Goal: Transaction & Acquisition: Purchase product/service

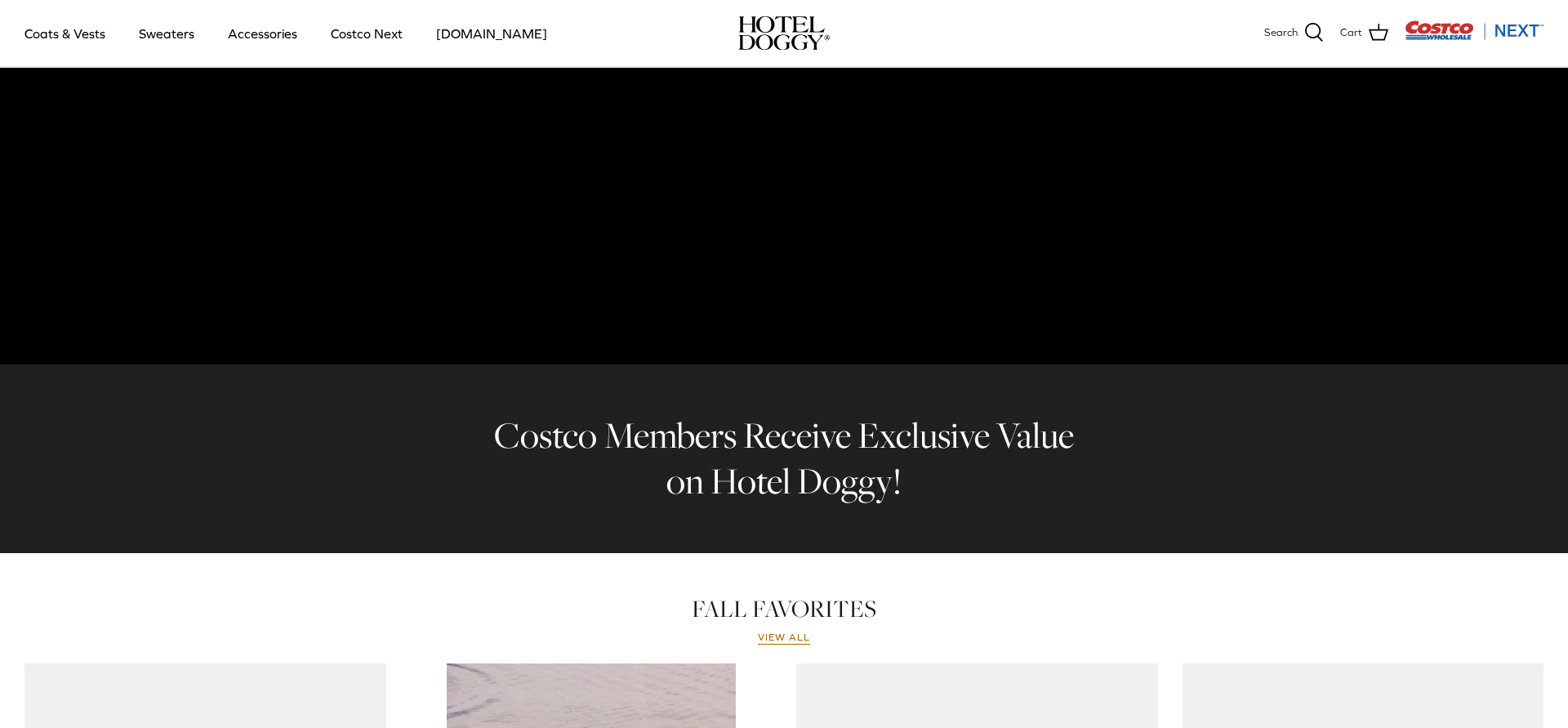
scroll to position [392, 0]
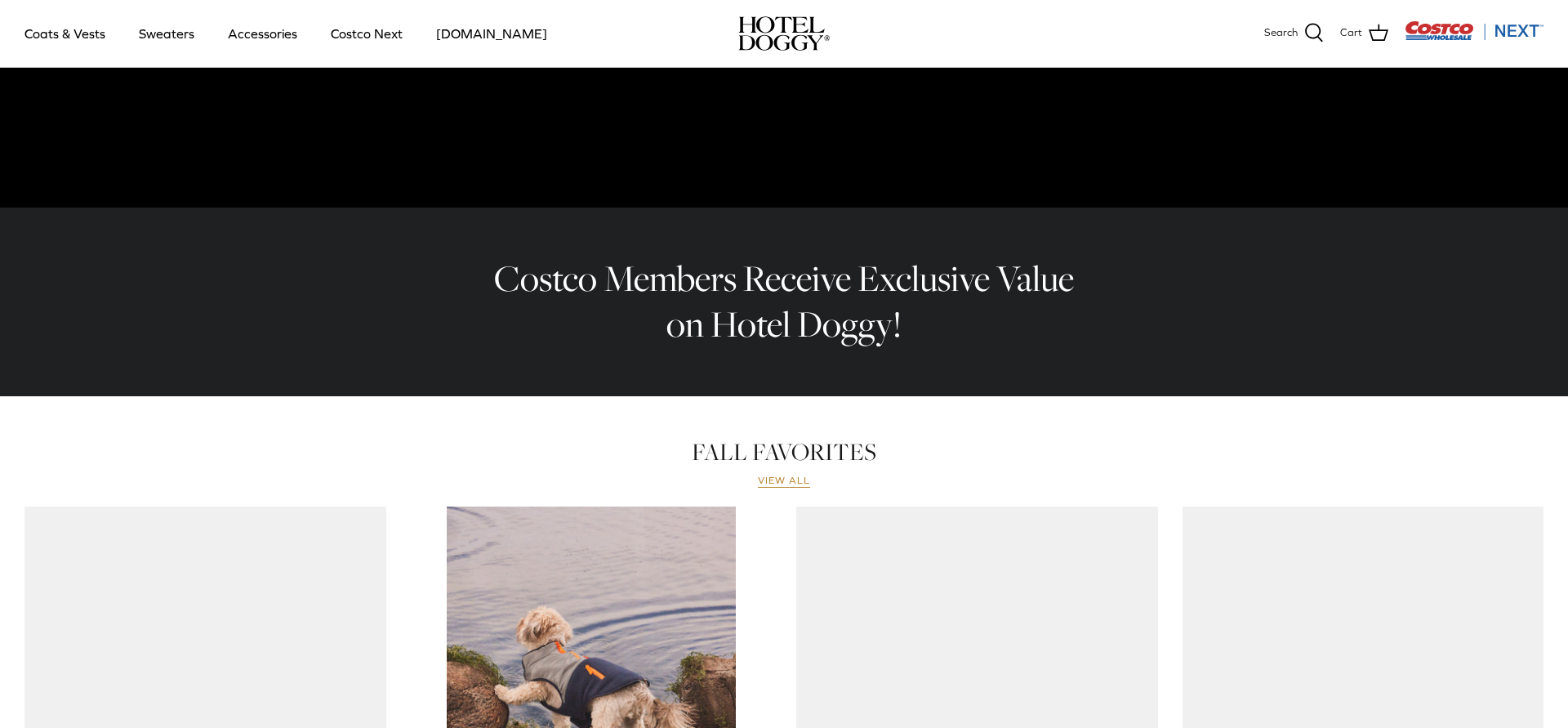
click at [766, 480] on link "View all" at bounding box center [783, 481] width 52 height 13
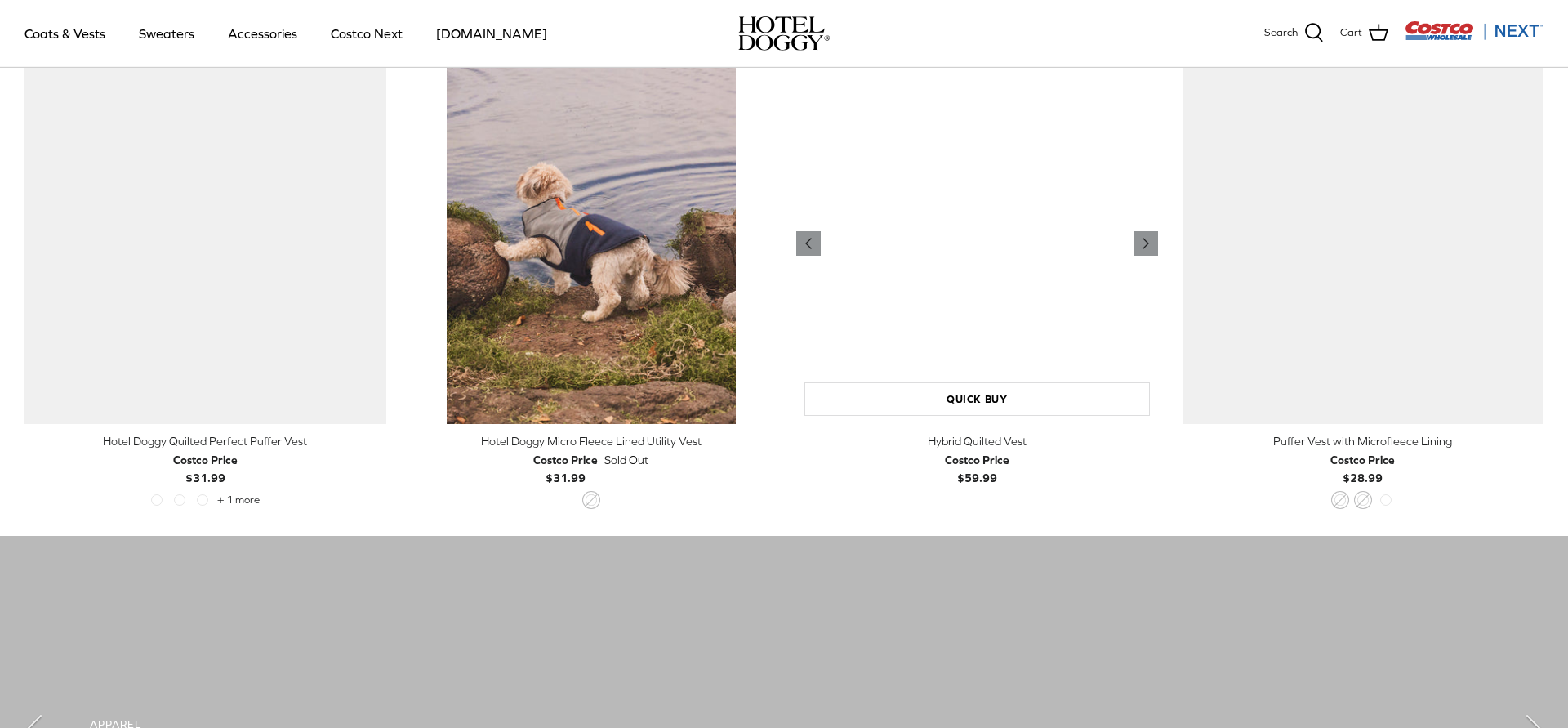
scroll to position [724, 0]
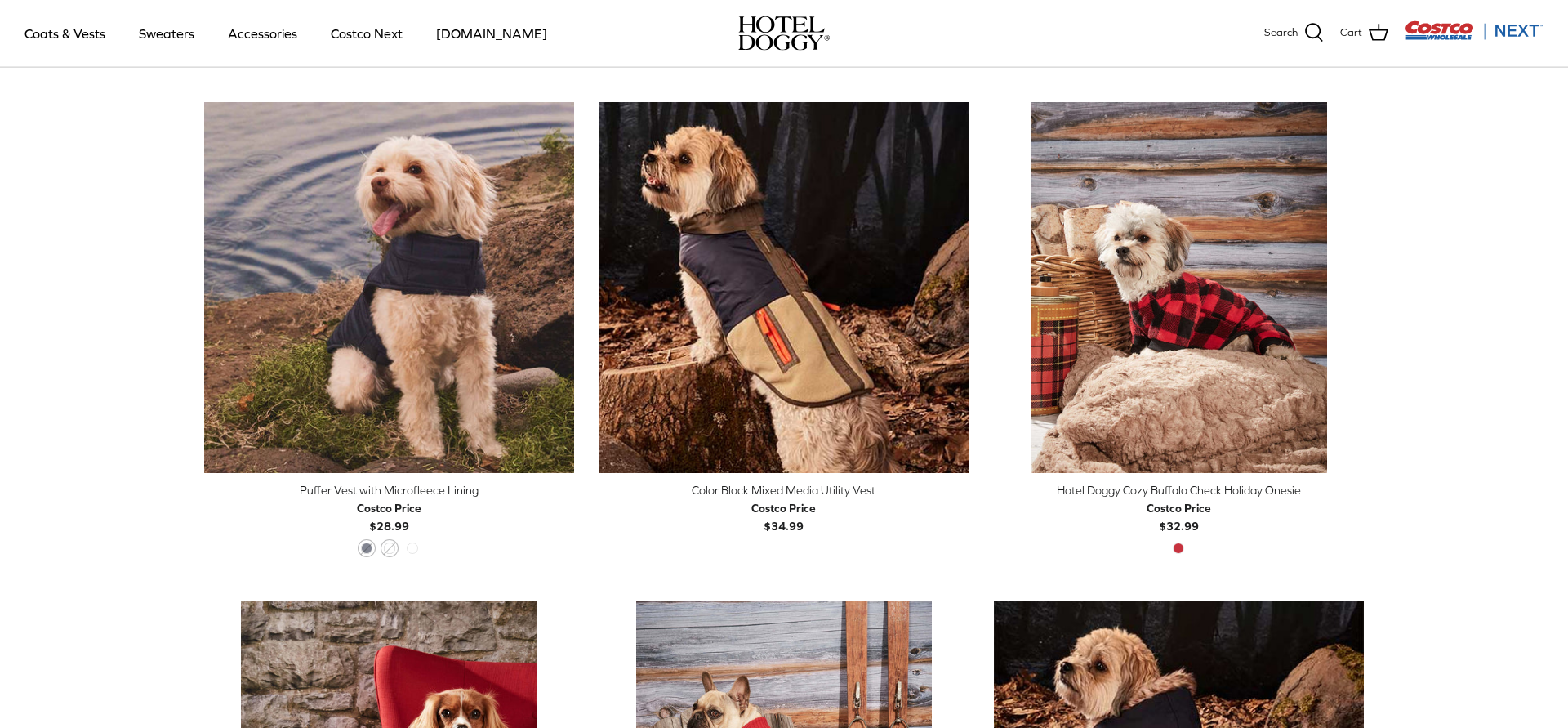
scroll to position [516, 0]
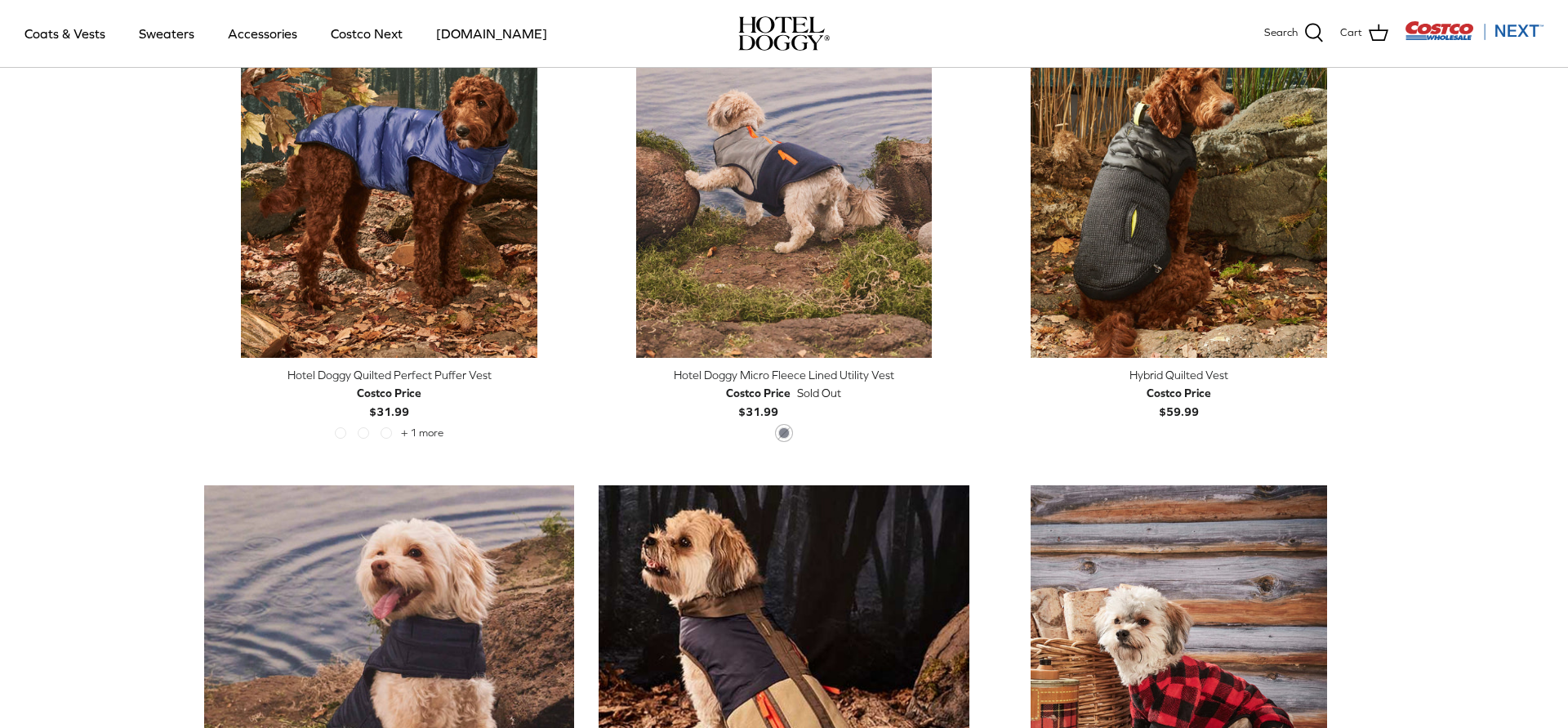
click at [1201, 376] on div "Hybrid Quilted Vest" at bounding box center [1178, 375] width 370 height 18
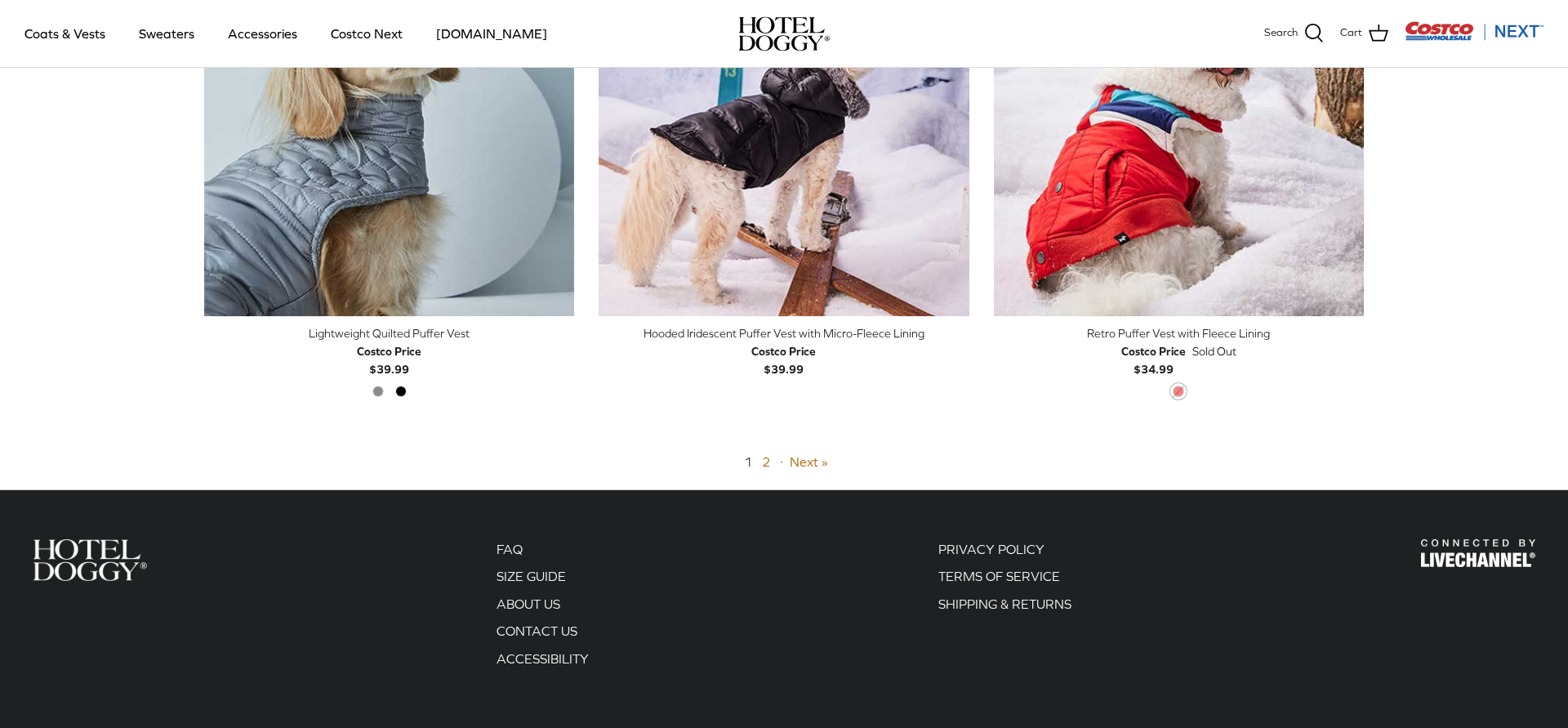
scroll to position [4144, 0]
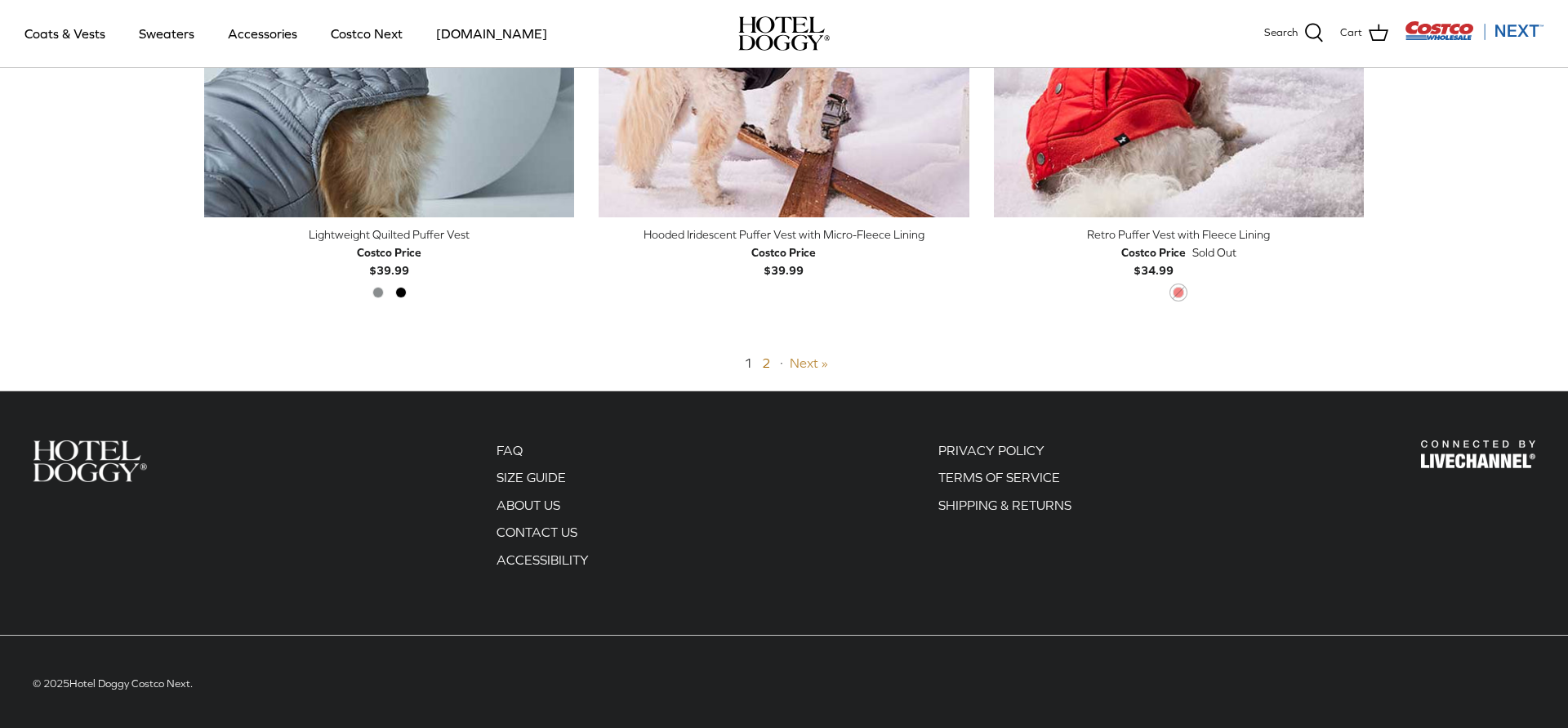
click at [798, 363] on link "Next »" at bounding box center [809, 363] width 39 height 15
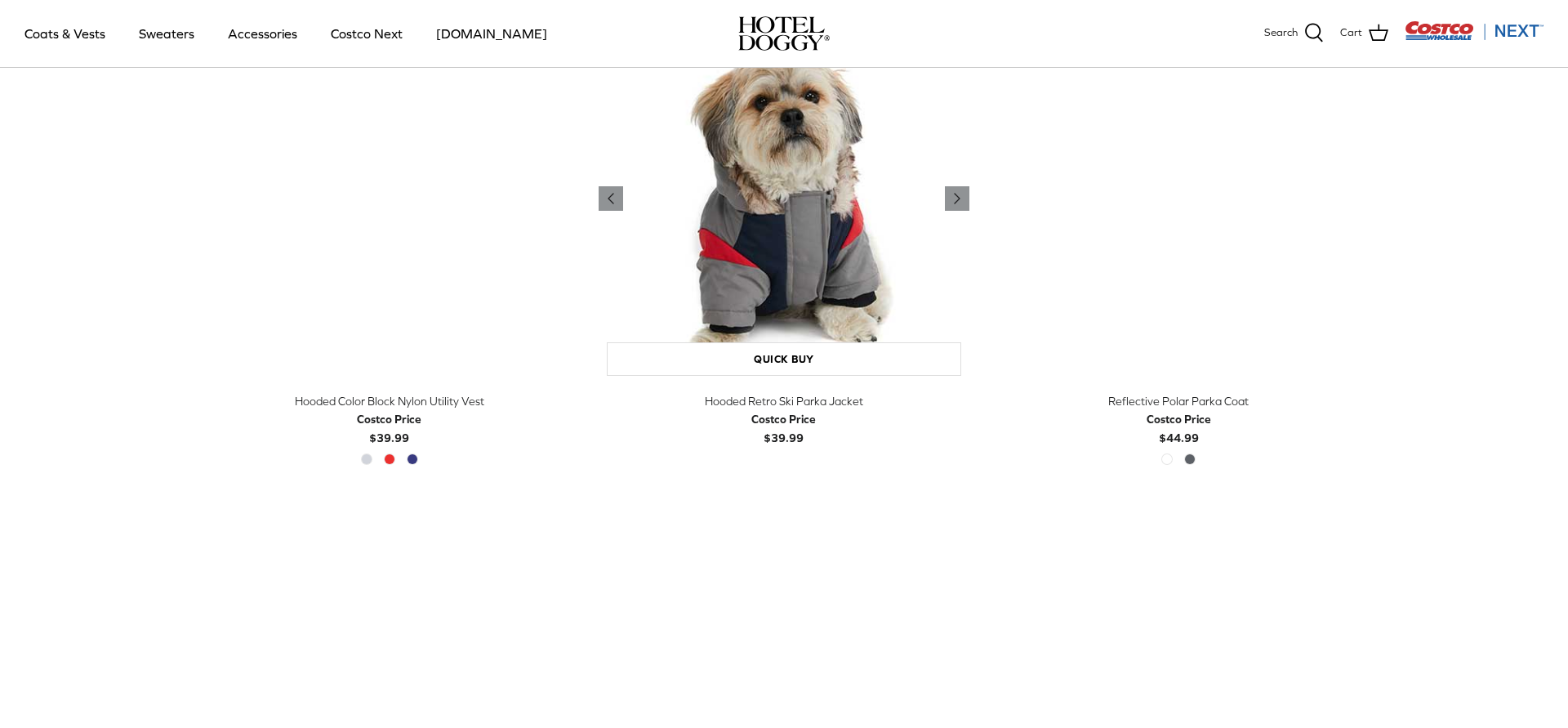
scroll to position [882, 0]
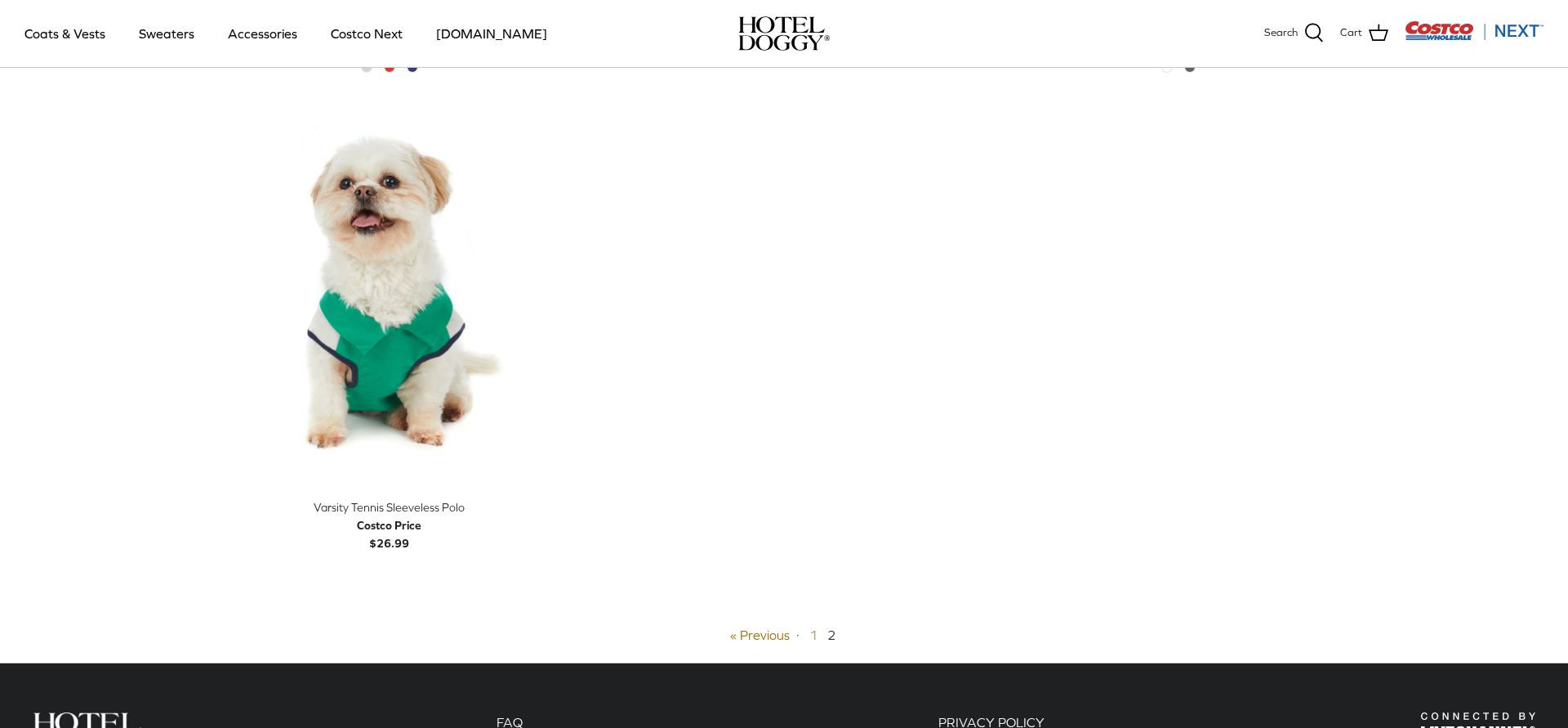
click at [810, 639] on link "1" at bounding box center [813, 634] width 8 height 15
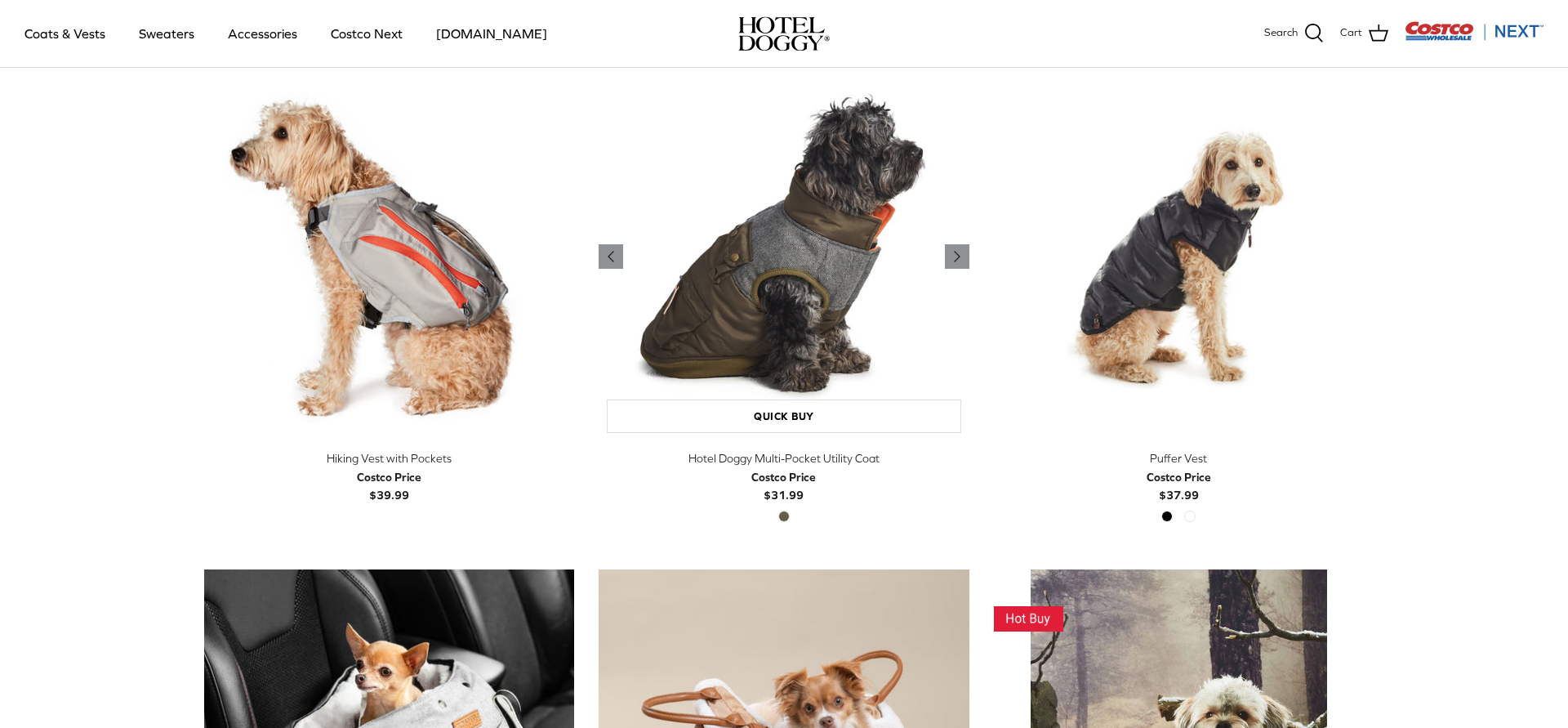
scroll to position [3040, 0]
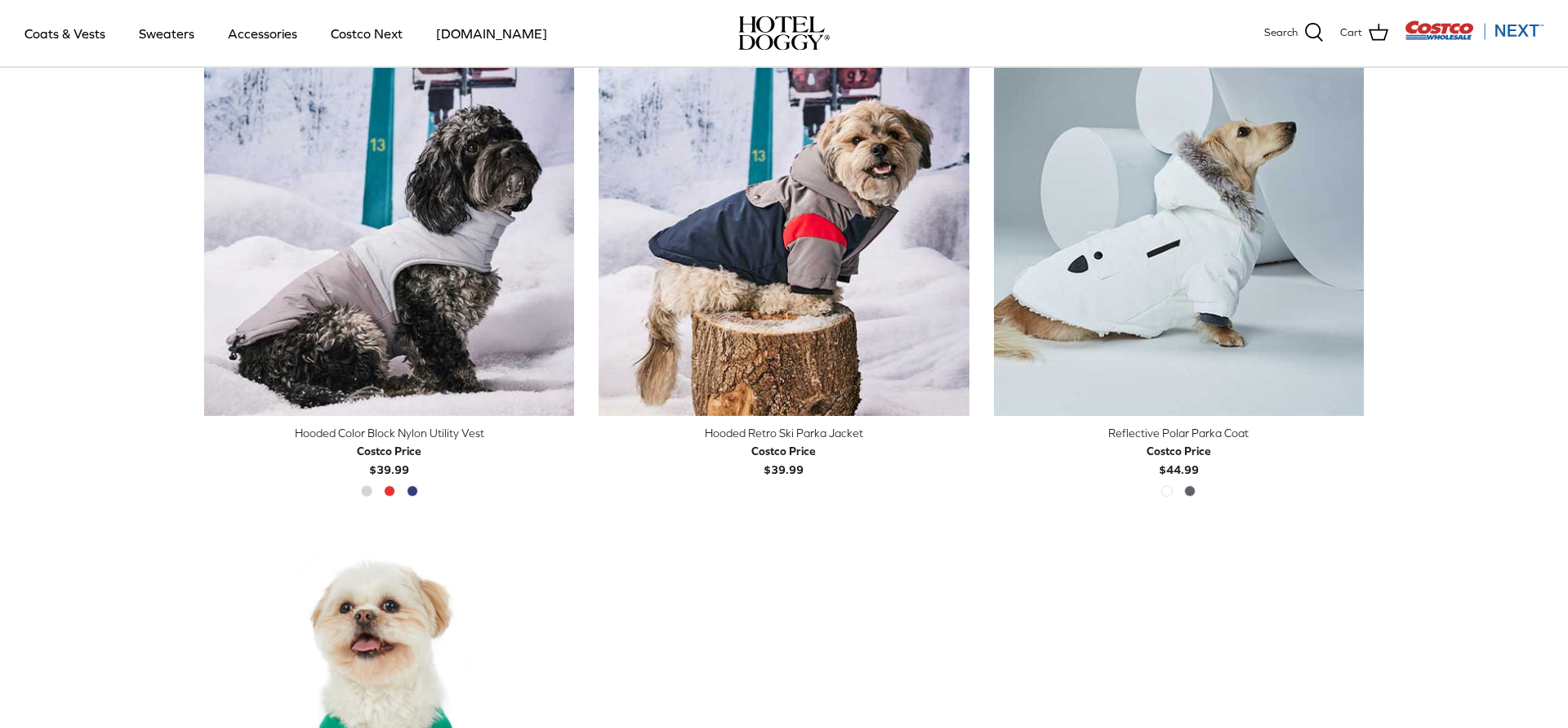
scroll to position [459, 0]
click at [1525, 30] on img "Costco Next" at bounding box center [1474, 30] width 138 height 20
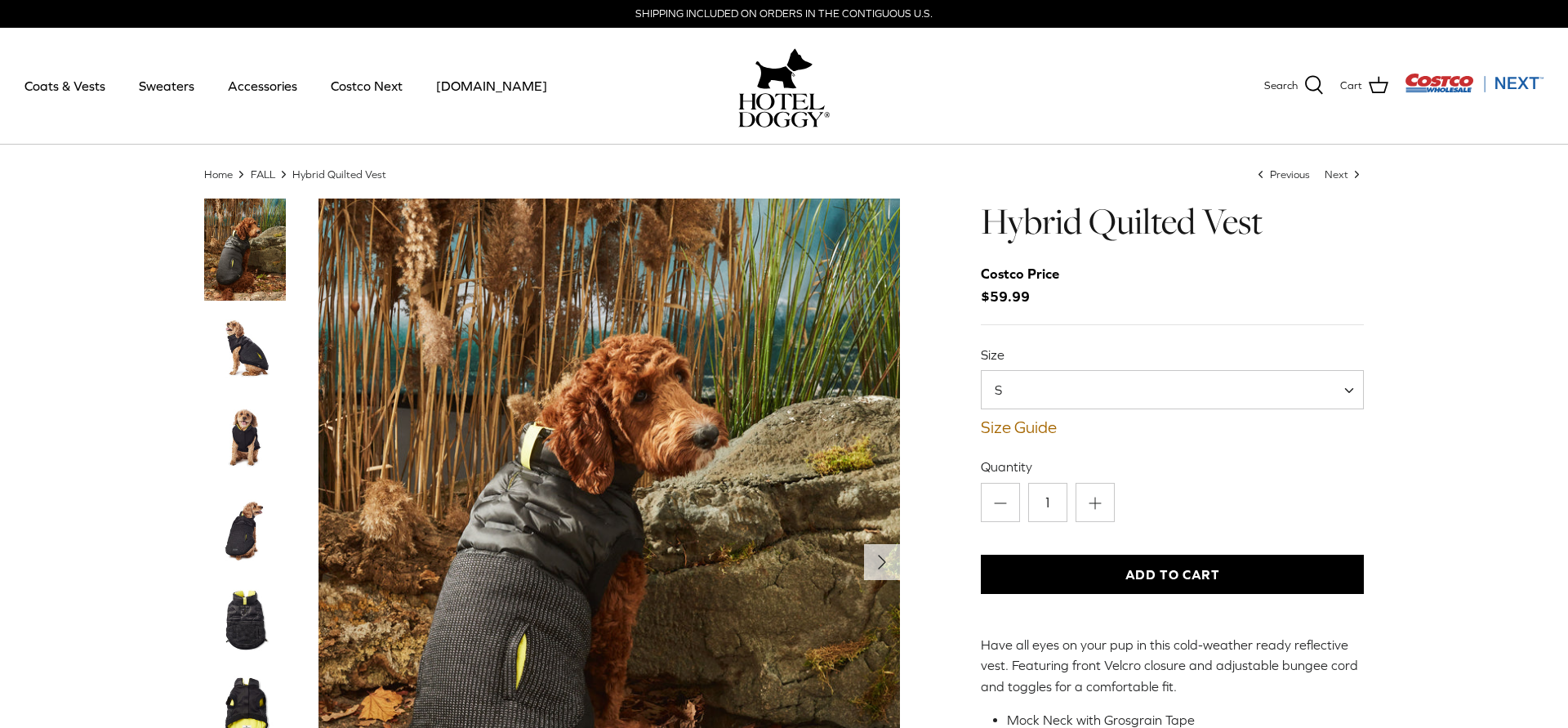
click at [248, 441] on img "Thumbnail Link" at bounding box center [244, 439] width 82 height 82
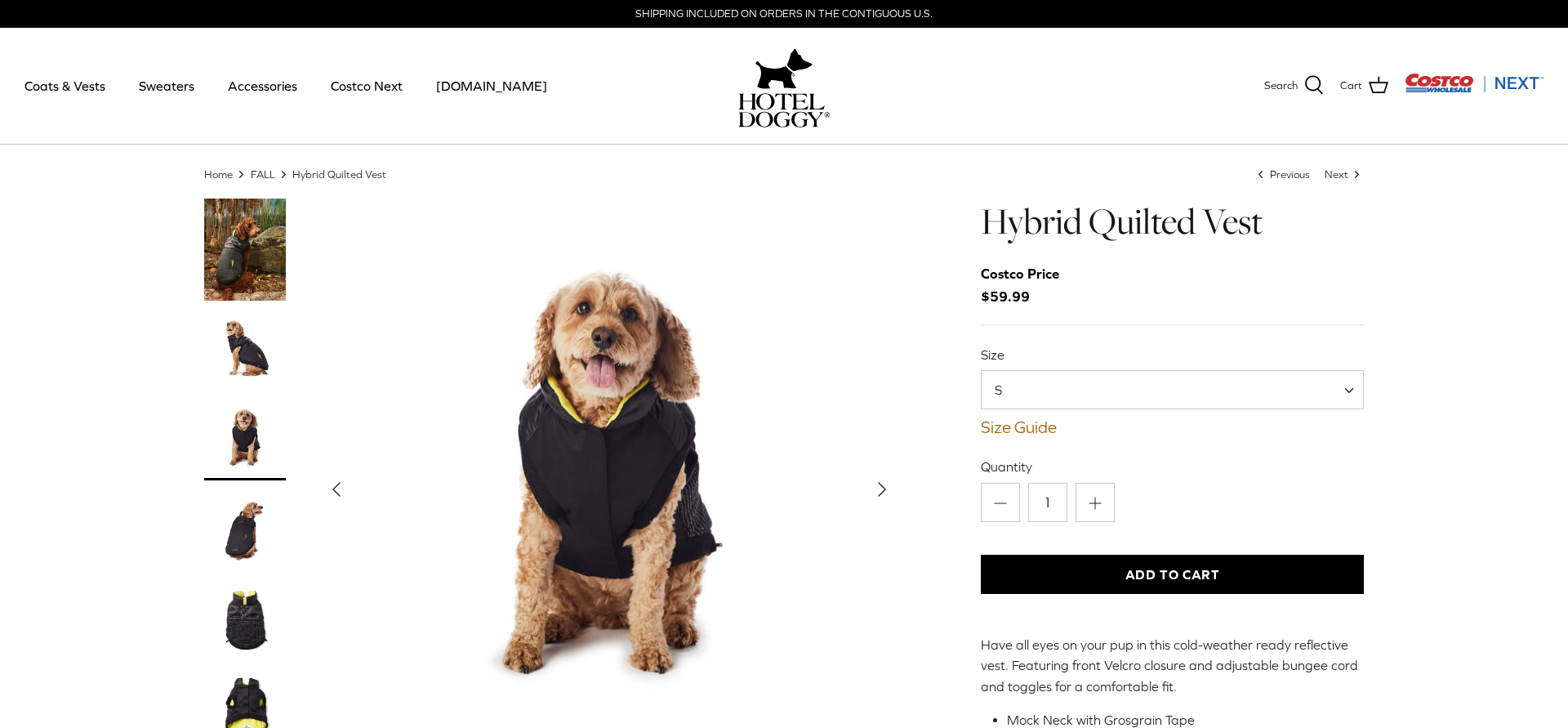
click at [243, 536] on img "Thumbnail Link" at bounding box center [244, 529] width 82 height 82
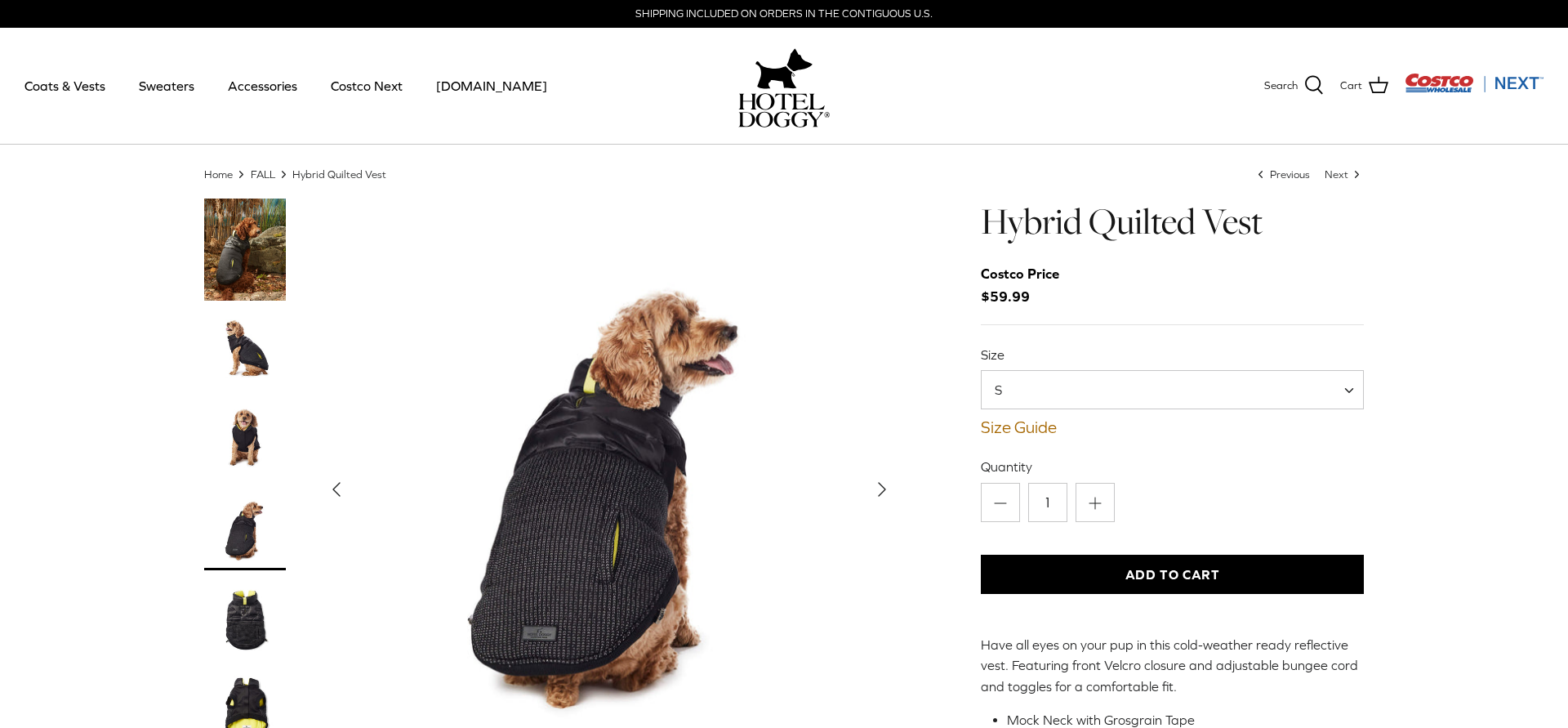
click at [245, 634] on img "Thumbnail Link" at bounding box center [244, 619] width 82 height 82
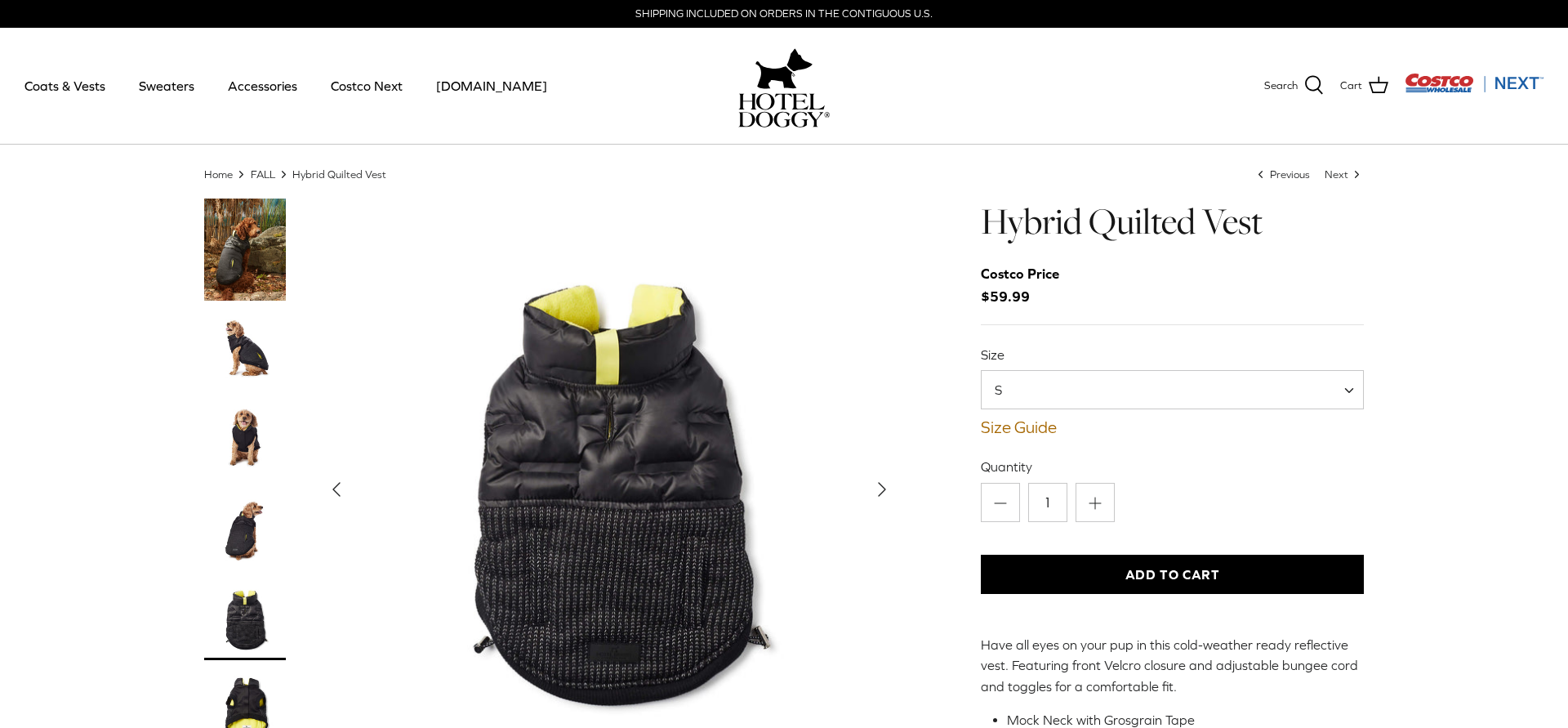
click at [243, 697] on img "Thumbnail Link" at bounding box center [244, 709] width 82 height 82
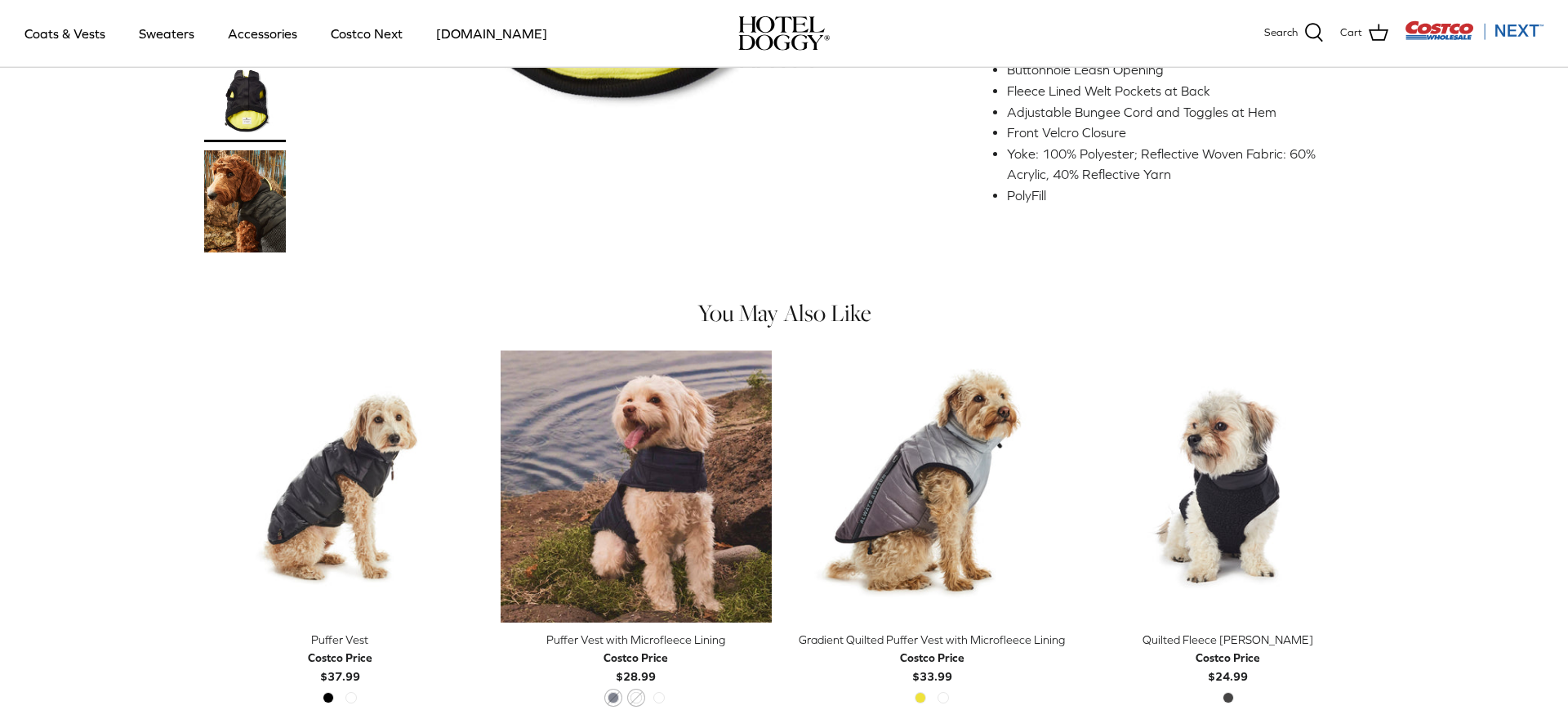
scroll to position [589, 0]
